Goal: Complete application form: Complete application form

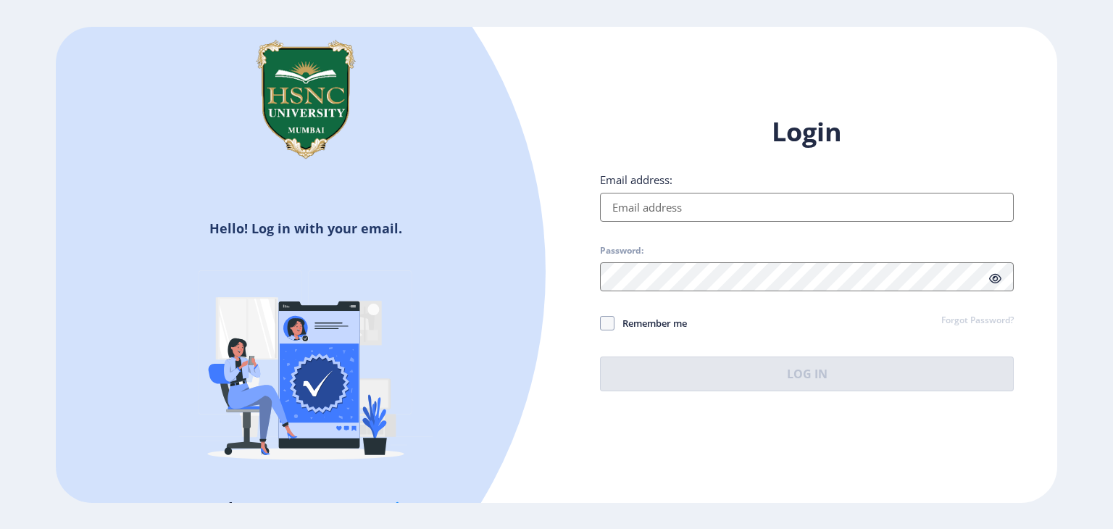
click at [693, 209] on input "Email address:" at bounding box center [807, 207] width 414 height 29
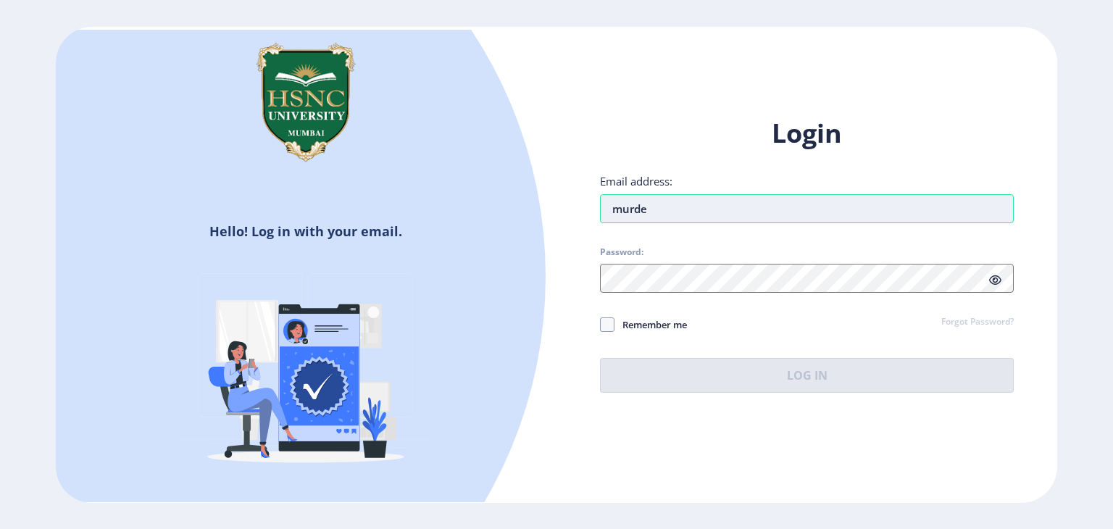
type input "[EMAIL_ADDRESS][DOMAIN_NAME]"
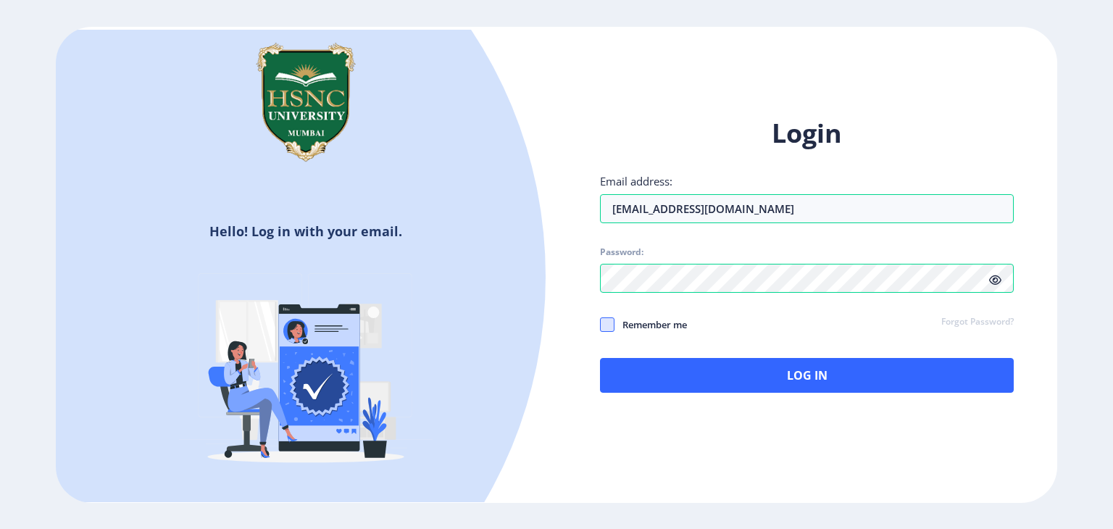
click at [610, 320] on span at bounding box center [607, 324] width 14 height 14
click at [601, 325] on input "Remember me" at bounding box center [600, 325] width 1 height 1
checkbox input "true"
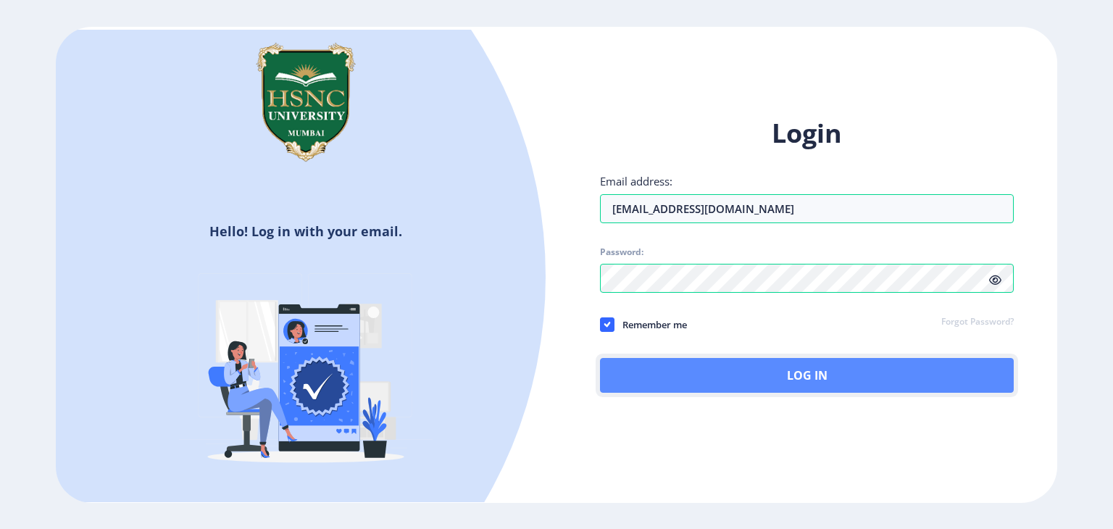
click at [653, 369] on button "Log In" at bounding box center [807, 375] width 414 height 35
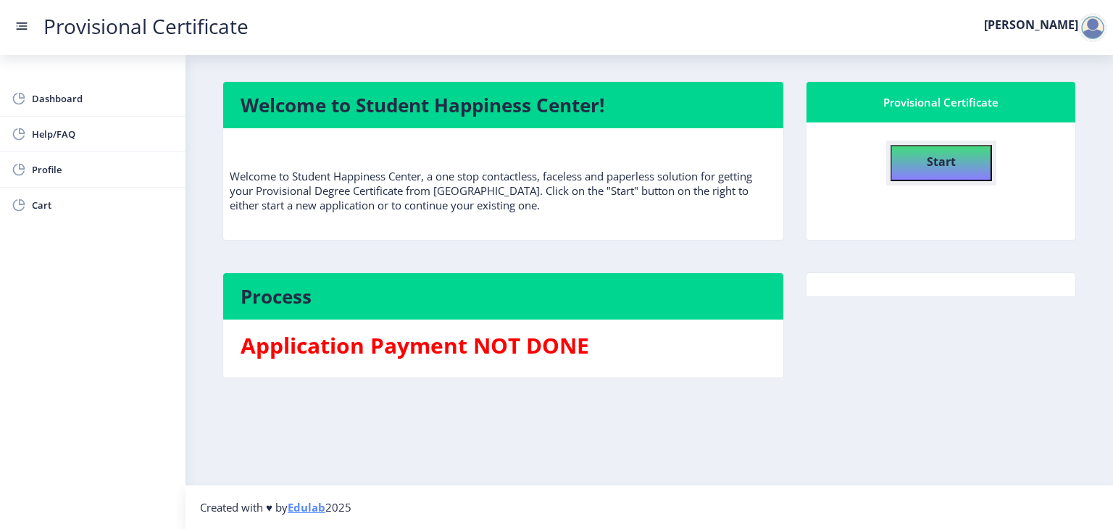
click at [930, 145] on button "Start" at bounding box center [941, 163] width 101 height 36
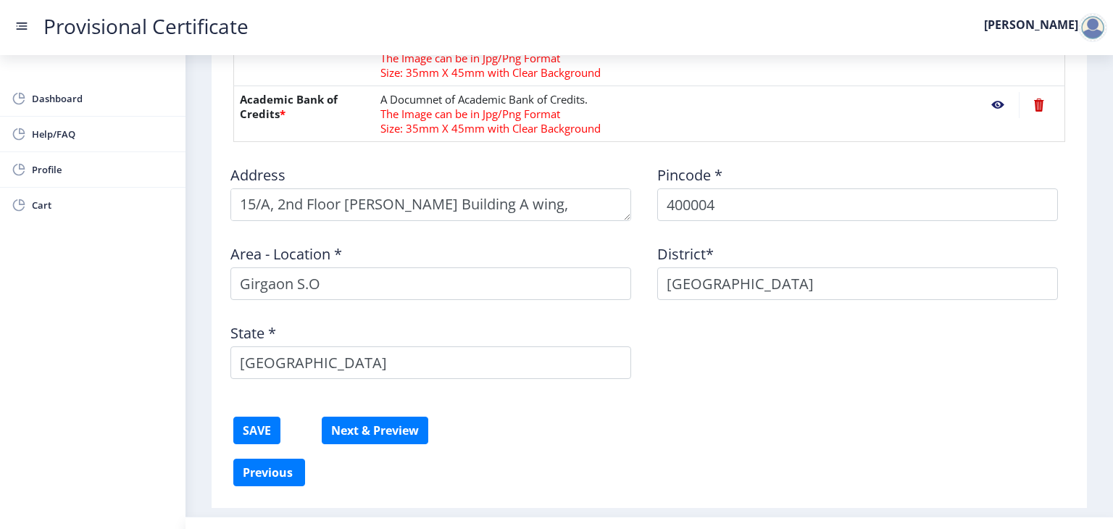
scroll to position [675, 0]
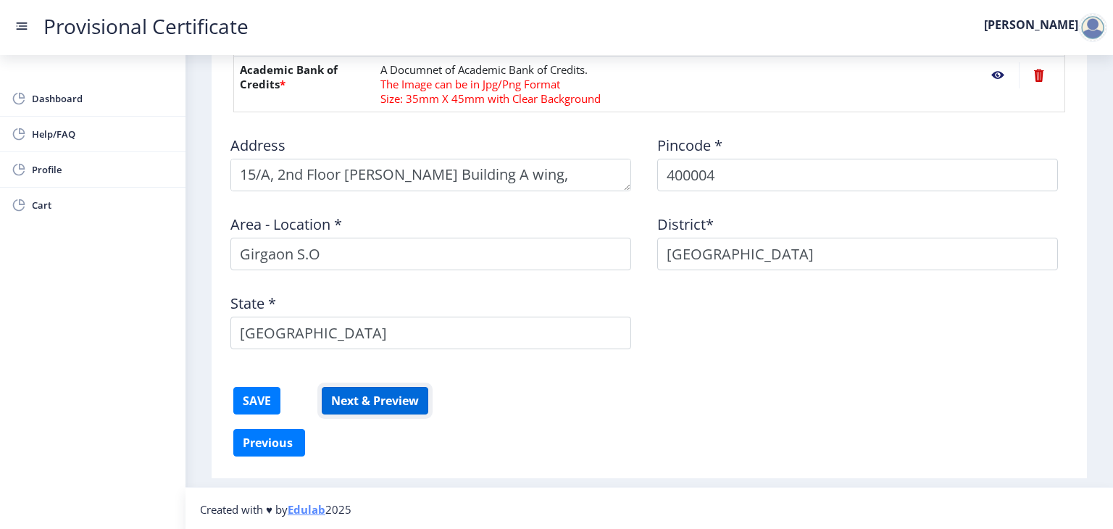
click at [396, 396] on button "Next & Preview" at bounding box center [375, 401] width 107 height 28
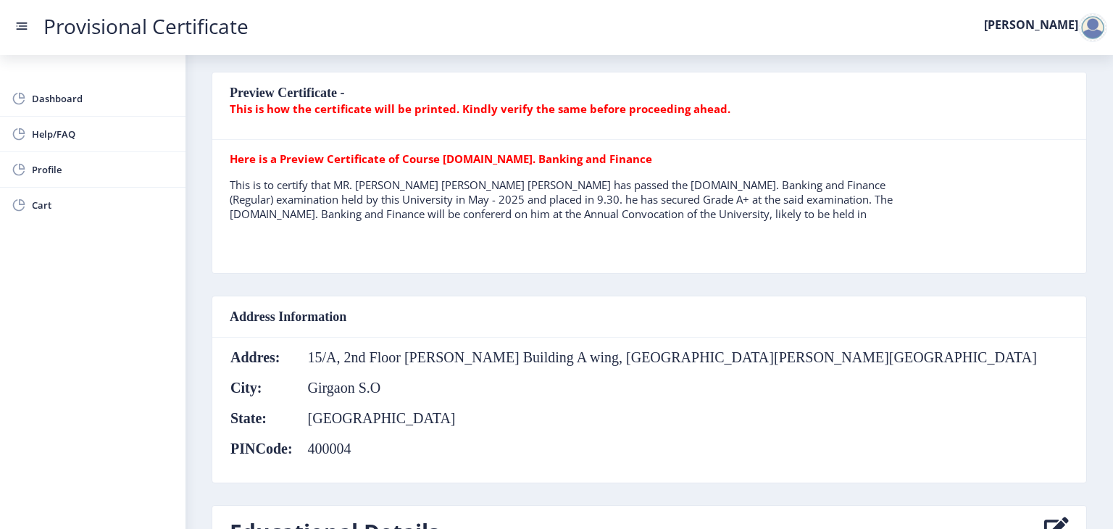
scroll to position [340, 0]
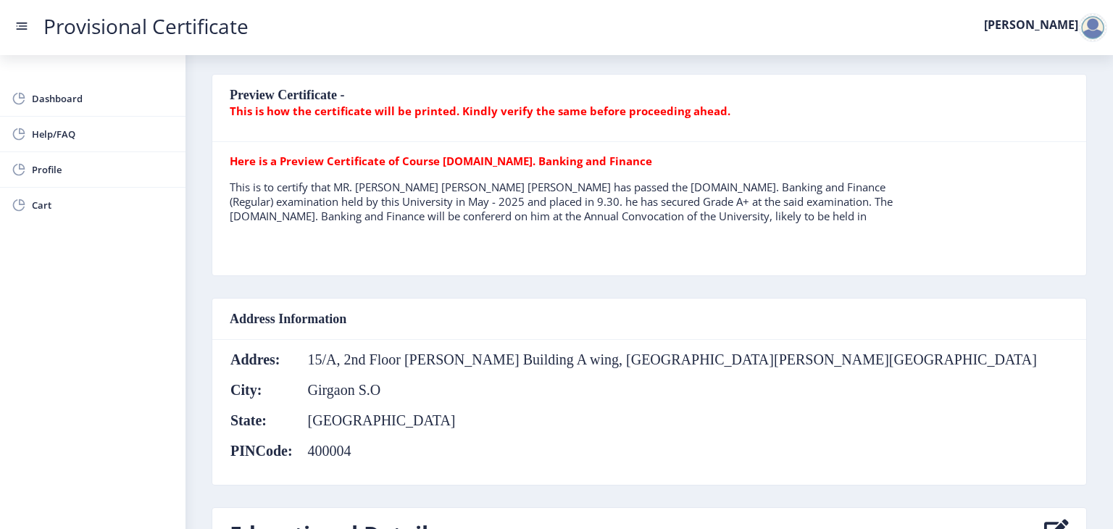
click at [362, 107] on b "This is how the certificate will be printed. Kindly verify the same before proc…" at bounding box center [480, 111] width 501 height 14
click at [329, 91] on nb-card-header "Preview Certificate - This is how the certificate will be printed. Kindly verif…" at bounding box center [649, 108] width 874 height 67
click at [488, 107] on b "This is how the certificate will be printed. Kindly verify the same before proc…" at bounding box center [480, 111] width 501 height 14
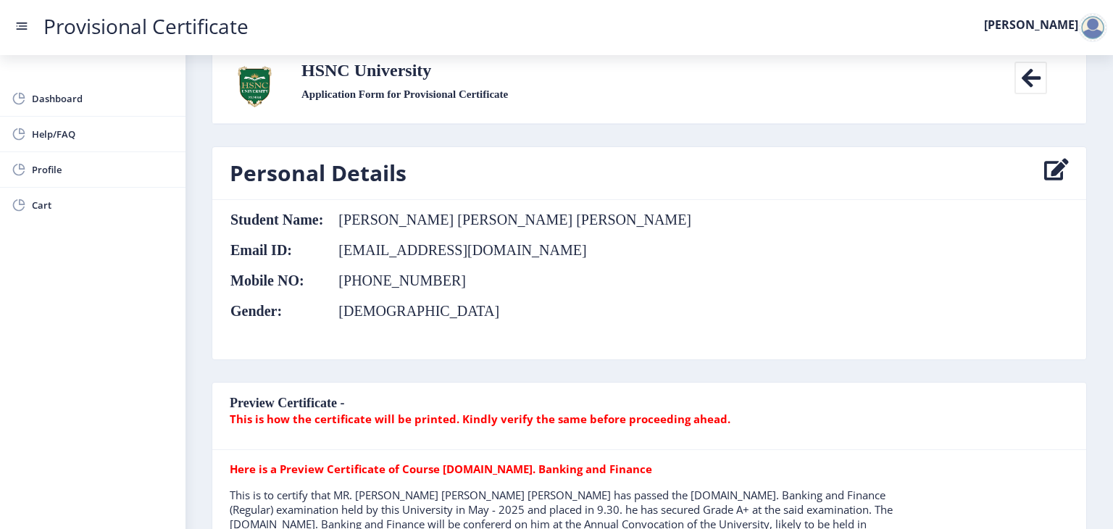
scroll to position [0, 0]
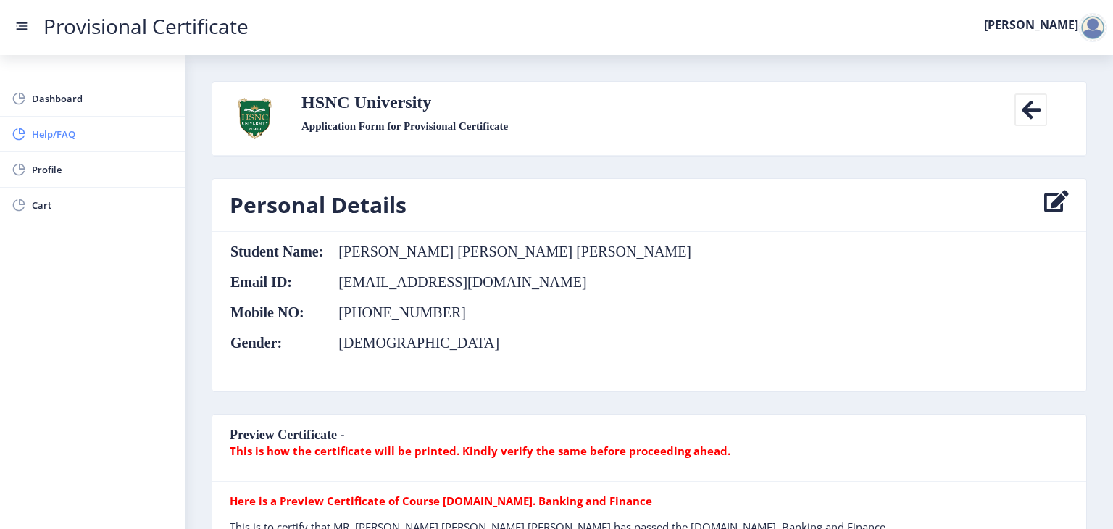
click at [46, 140] on span "Help/FAQ" at bounding box center [103, 133] width 142 height 17
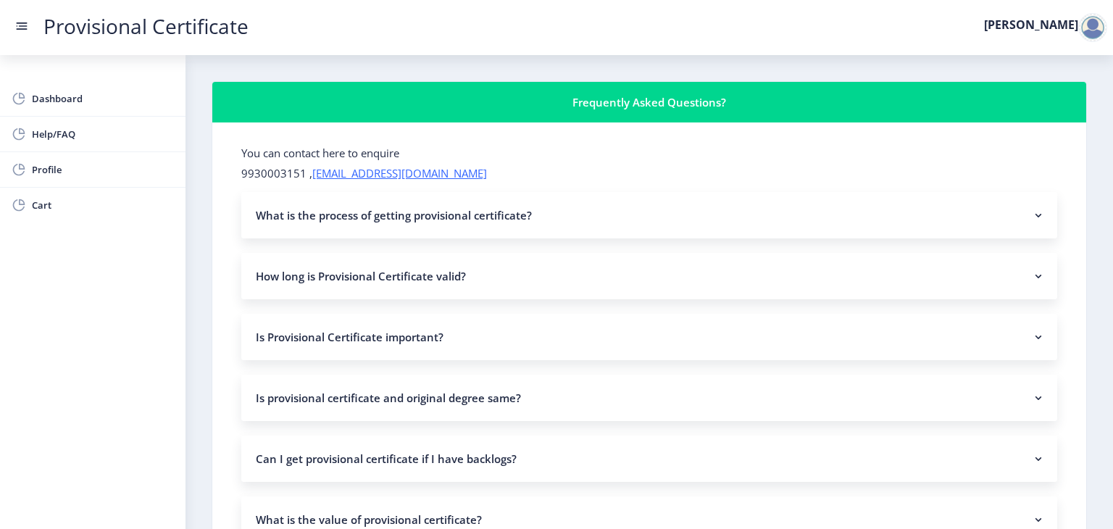
click at [428, 218] on nb-accordion-item-header "What is the process of getting provisional certificate?" at bounding box center [649, 215] width 816 height 46
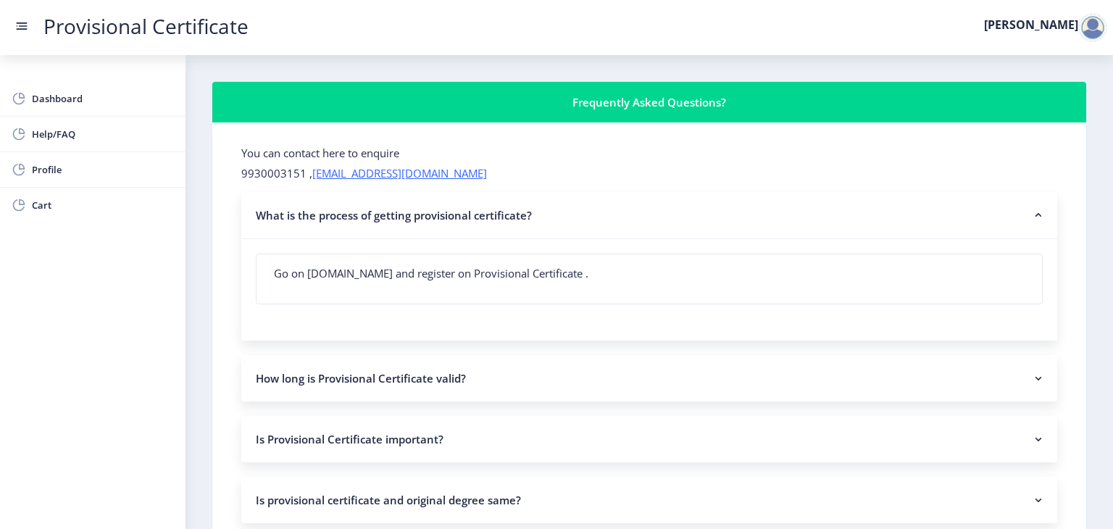
click at [444, 270] on p "Go on [DOMAIN_NAME] and register on Provisional Certificate ." at bounding box center [649, 273] width 751 height 14
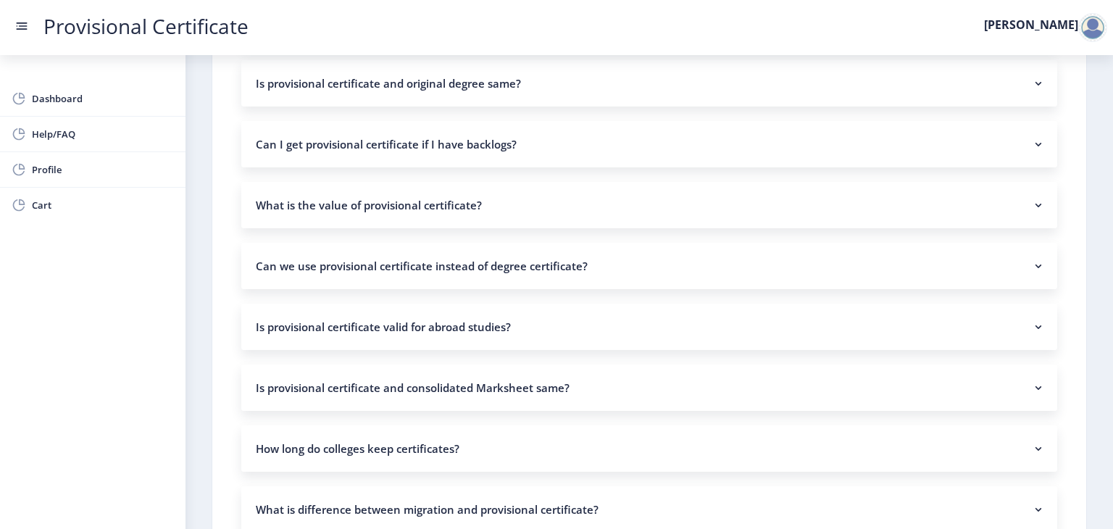
scroll to position [420, 0]
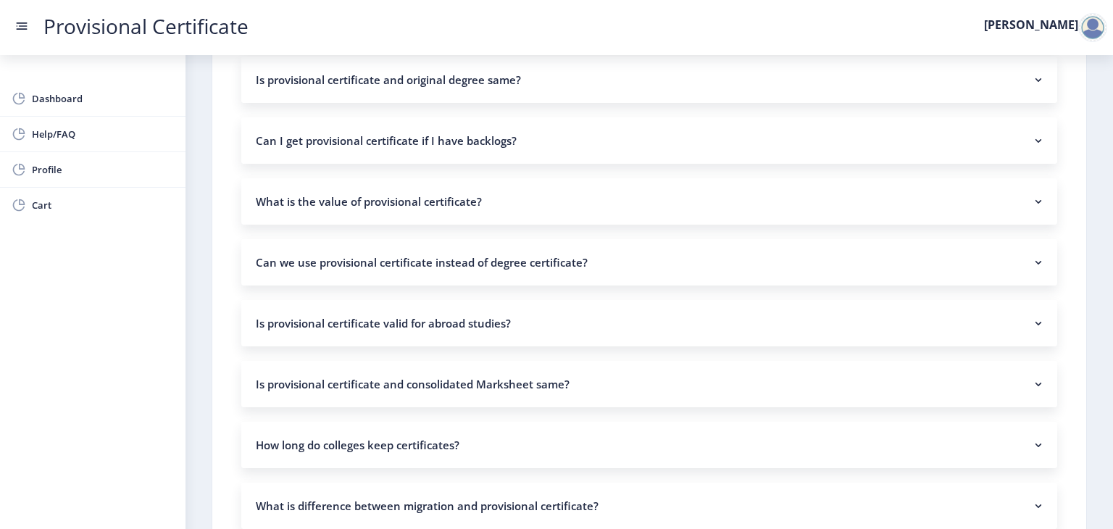
click at [428, 265] on nb-accordion-item-header "Can we use provisional certificate instead of degree certificate?" at bounding box center [649, 262] width 816 height 46
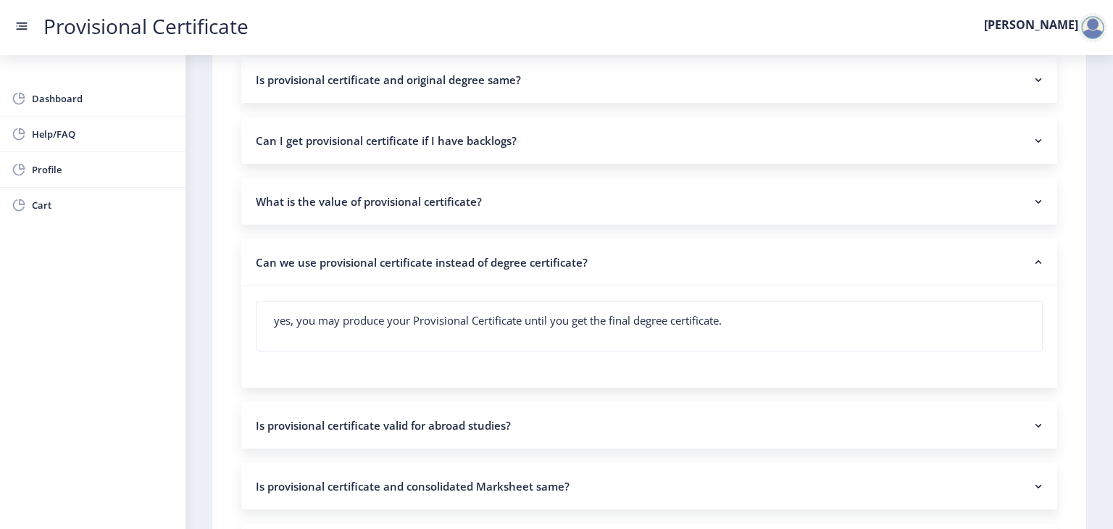
click at [428, 265] on nb-accordion-item-header "Can we use provisional certificate instead of degree certificate?" at bounding box center [649, 262] width 816 height 47
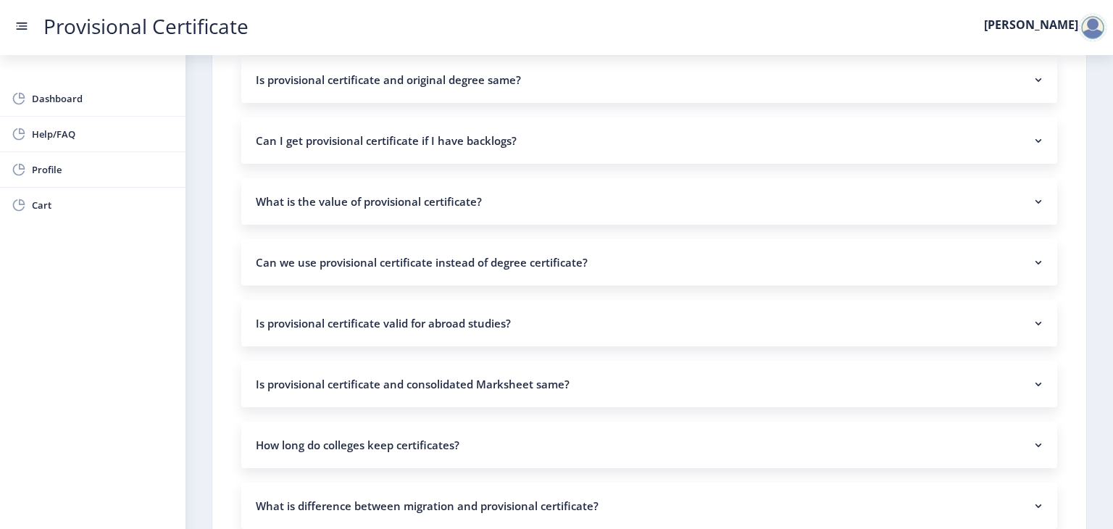
click at [414, 320] on nb-accordion-item-header "Is provisional certificate valid for abroad studies?" at bounding box center [649, 323] width 816 height 46
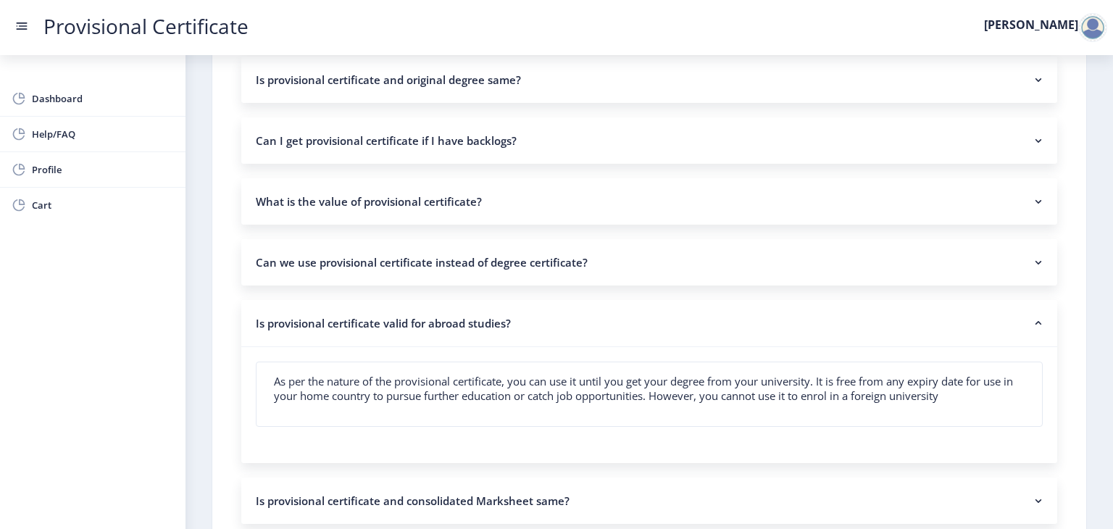
click at [414, 320] on nb-accordion-item-header "Is provisional certificate valid for abroad studies?" at bounding box center [649, 323] width 816 height 47
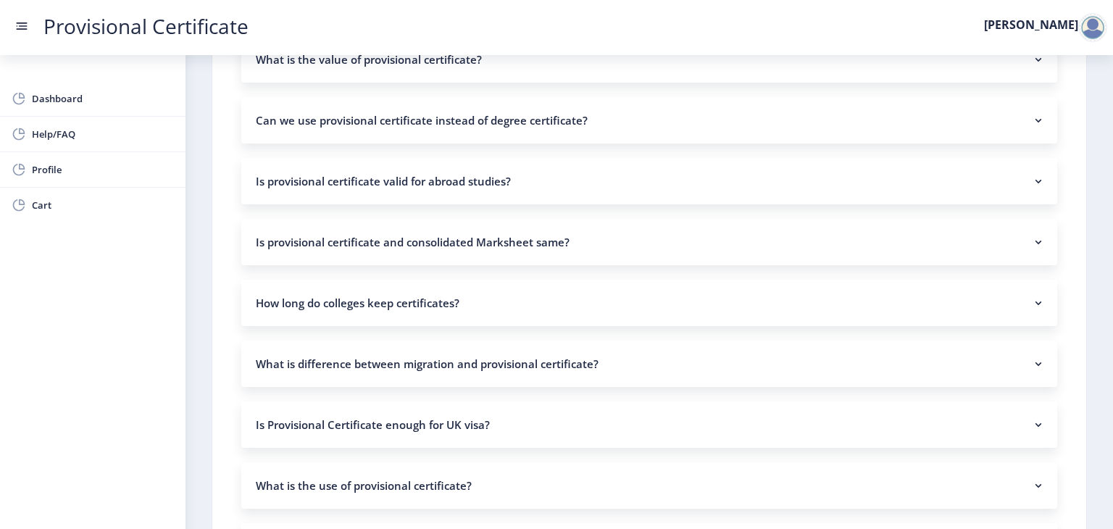
scroll to position [565, 0]
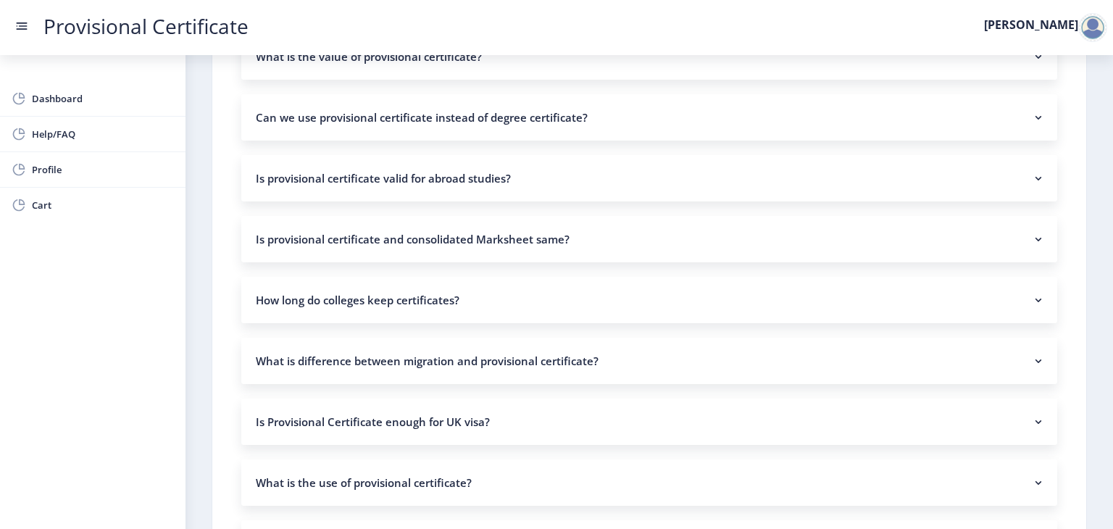
click at [388, 234] on nb-accordion-item-header "Is provisional certificate and consolidated Marksheet same?" at bounding box center [649, 239] width 816 height 46
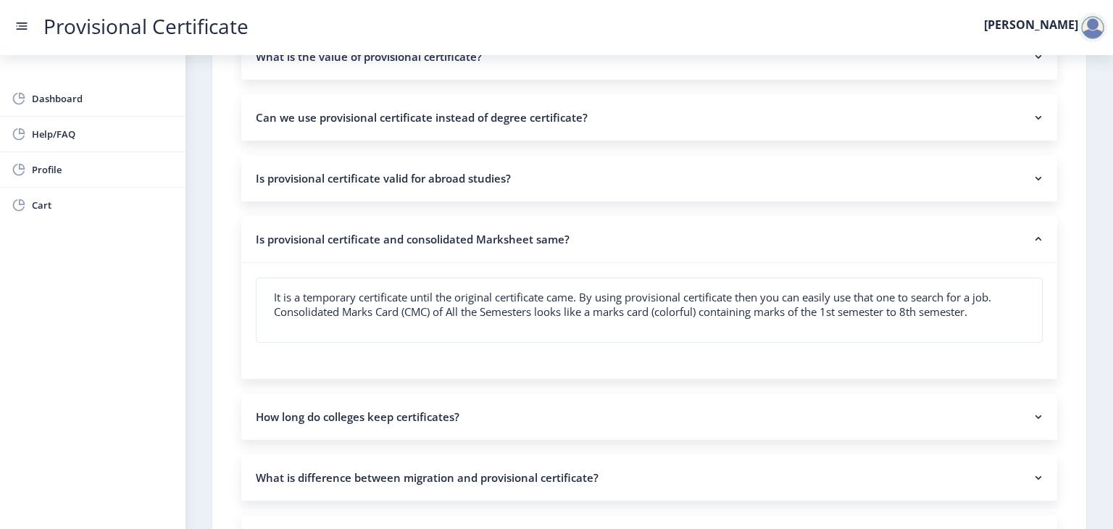
click at [388, 234] on nb-accordion-item-header "Is provisional certificate and consolidated Marksheet same?" at bounding box center [649, 239] width 816 height 47
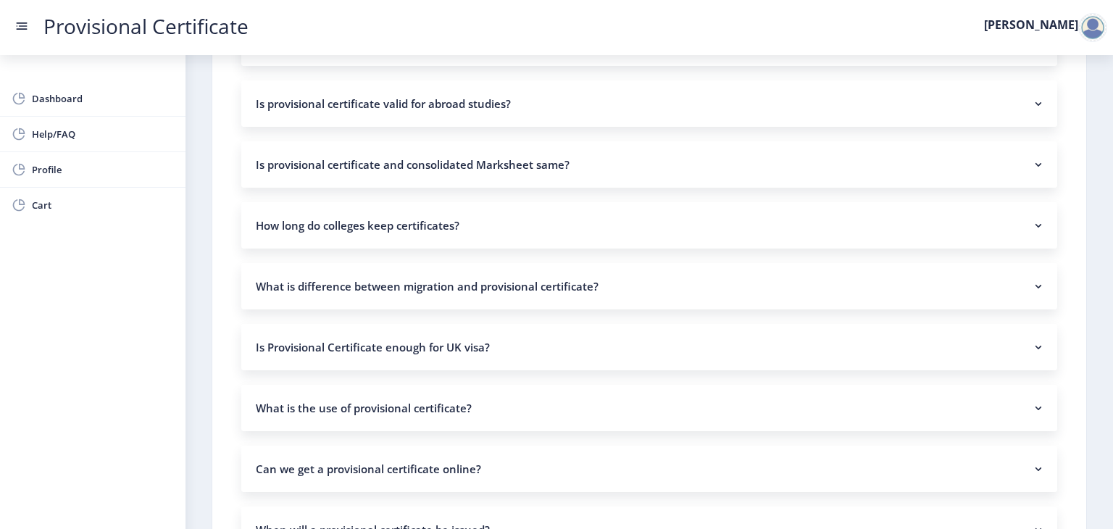
scroll to position [646, 0]
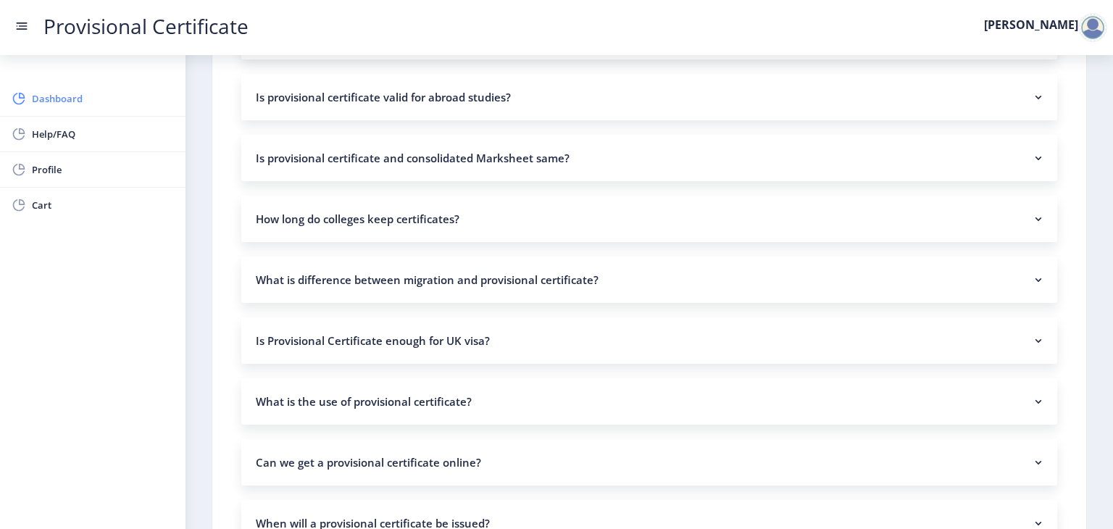
click at [83, 113] on link "Dashboard" at bounding box center [93, 98] width 186 height 35
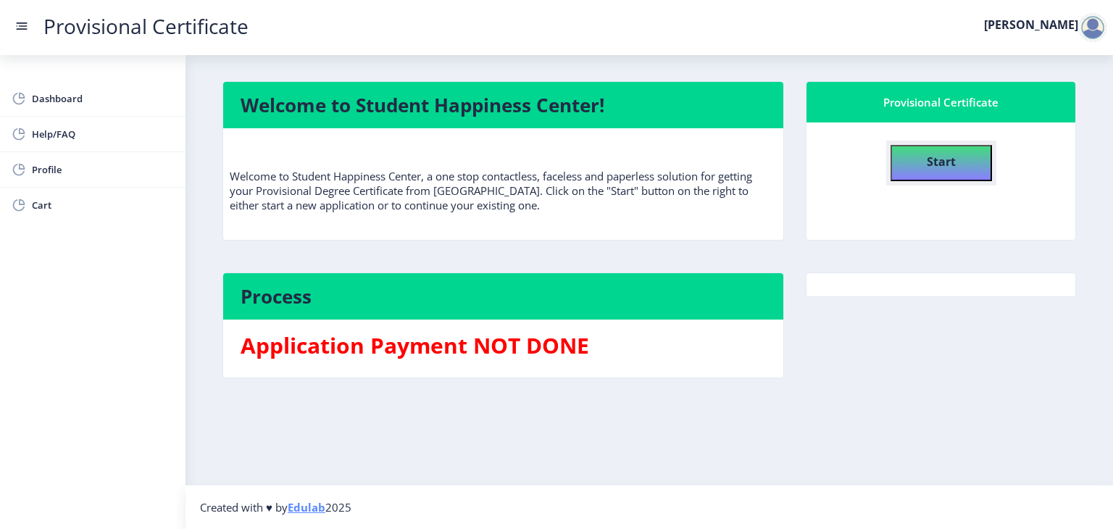
click at [919, 167] on button "Start" at bounding box center [941, 163] width 101 height 36
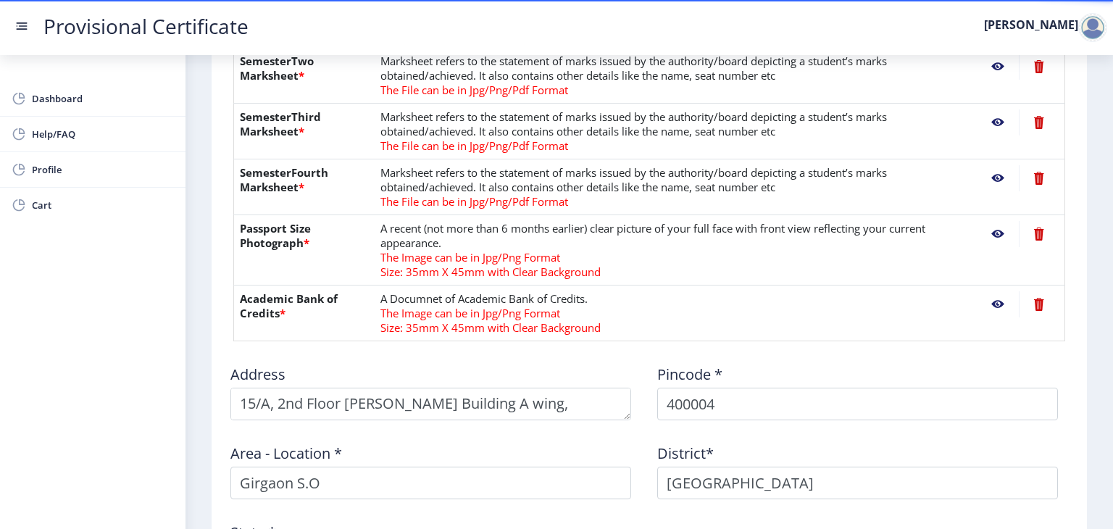
scroll to position [675, 0]
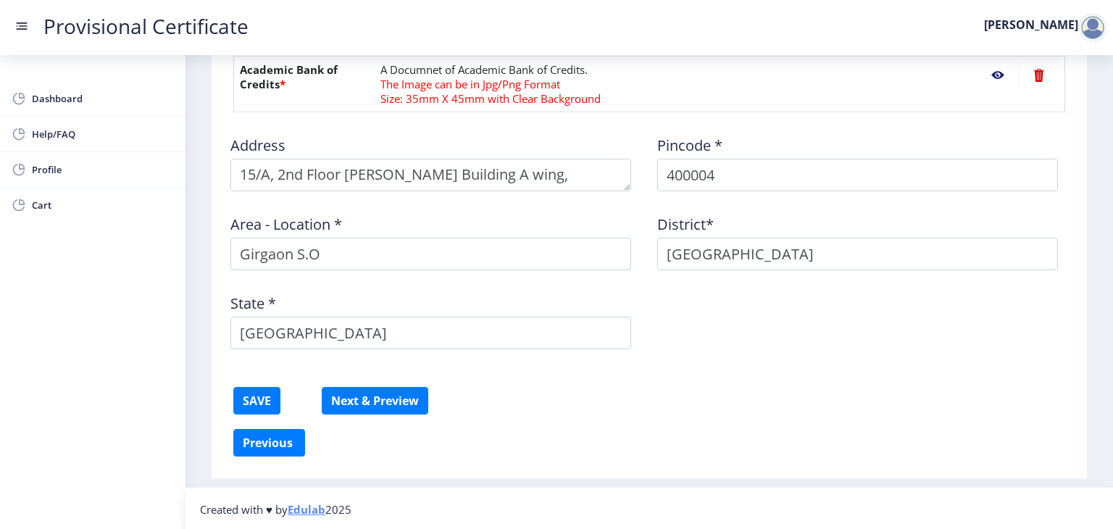
click at [377, 383] on div at bounding box center [649, 381] width 854 height 12
click at [373, 405] on button "Next & Preview" at bounding box center [375, 401] width 107 height 28
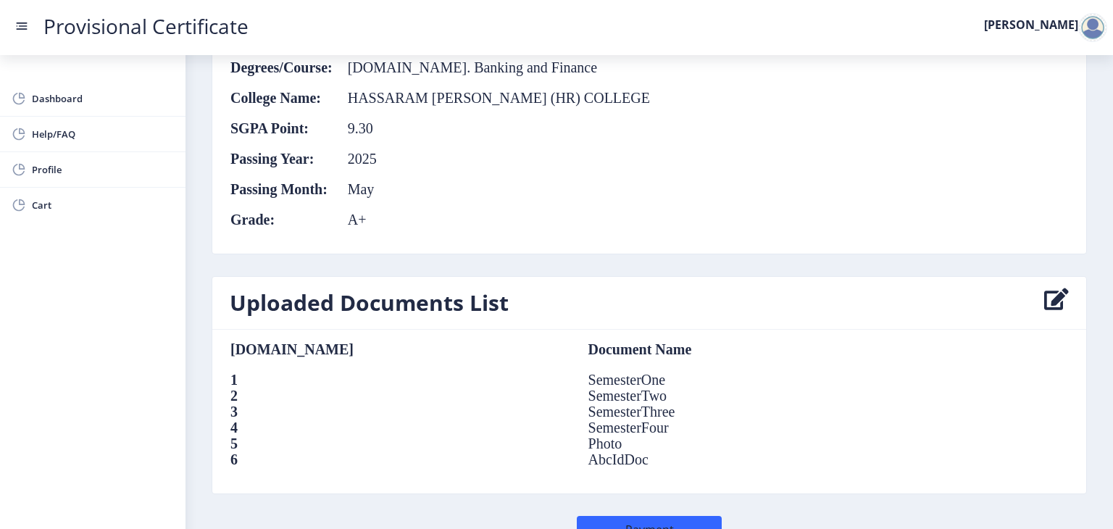
scroll to position [931, 0]
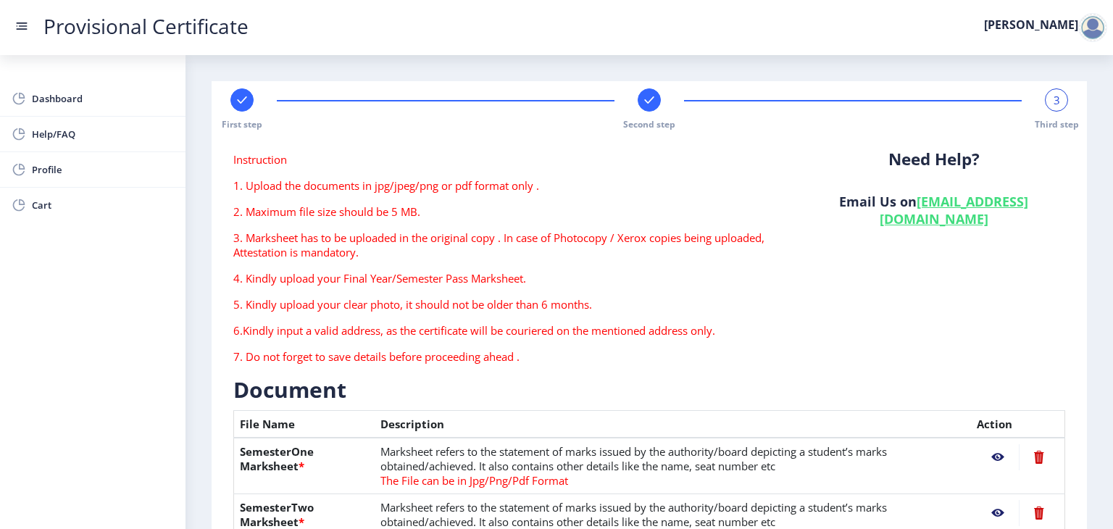
click at [1090, 30] on div at bounding box center [1092, 27] width 29 height 29
click at [1070, 107] on span "Log out" at bounding box center [1055, 105] width 93 height 17
